Goal: Find contact information: Find contact information

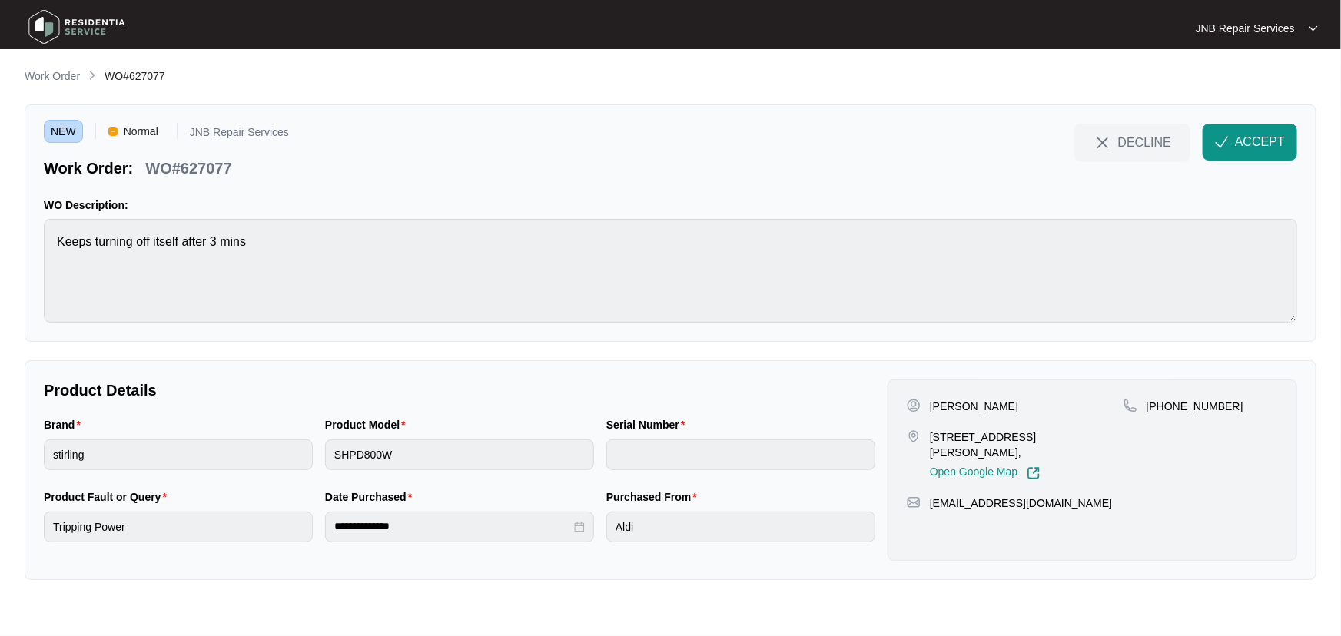
click at [1191, 406] on p "[PHONE_NUMBER]" at bounding box center [1195, 406] width 97 height 15
copy p "61388289132"
drag, startPoint x: 968, startPoint y: 453, endPoint x: 931, endPoint y: 440, distance: 39.6
click at [931, 440] on p "[STREET_ADDRESS][PERSON_NAME]," at bounding box center [1027, 445] width 194 height 31
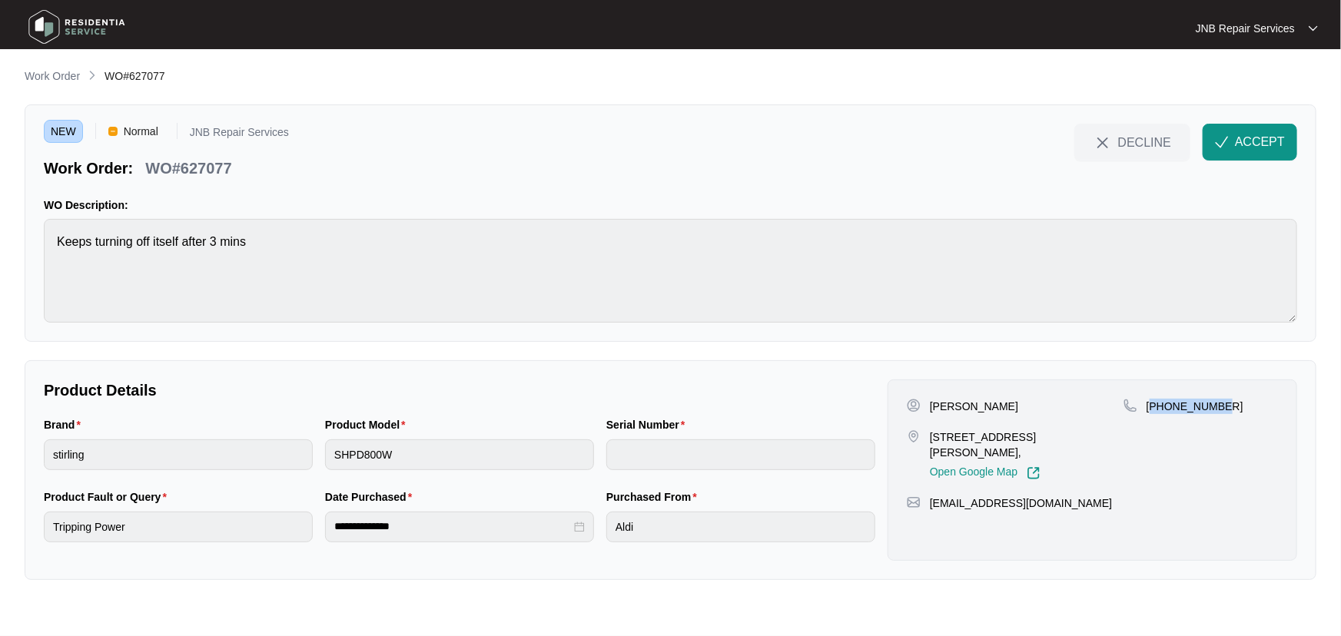
copy p "[STREET_ADDRESS][PERSON_NAME],"
drag, startPoint x: 976, startPoint y: 408, endPoint x: 930, endPoint y: 410, distance: 46.1
click at [930, 410] on div "[PERSON_NAME]" at bounding box center [1015, 406] width 217 height 15
copy p "[PERSON_NAME]"
click at [1254, 141] on span "ACCEPT" at bounding box center [1260, 142] width 50 height 18
